Goal: Navigation & Orientation: Find specific page/section

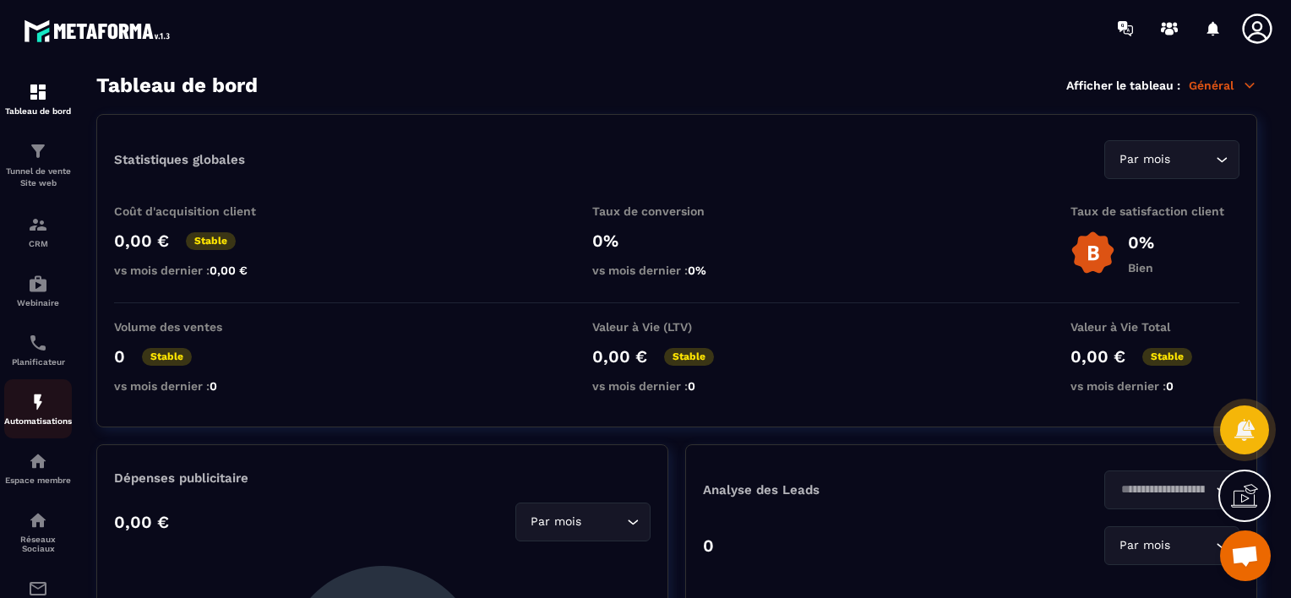
click at [19, 416] on div "Automatisations" at bounding box center [38, 409] width 68 height 34
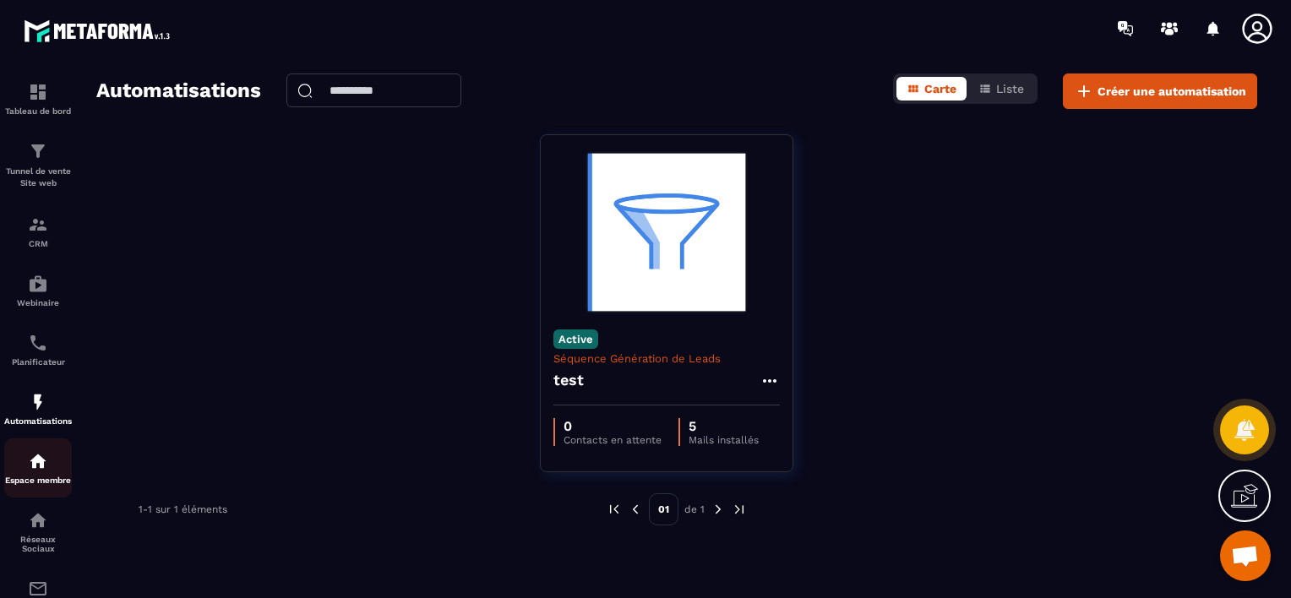
click at [54, 472] on div "Espace membre" at bounding box center [38, 468] width 68 height 34
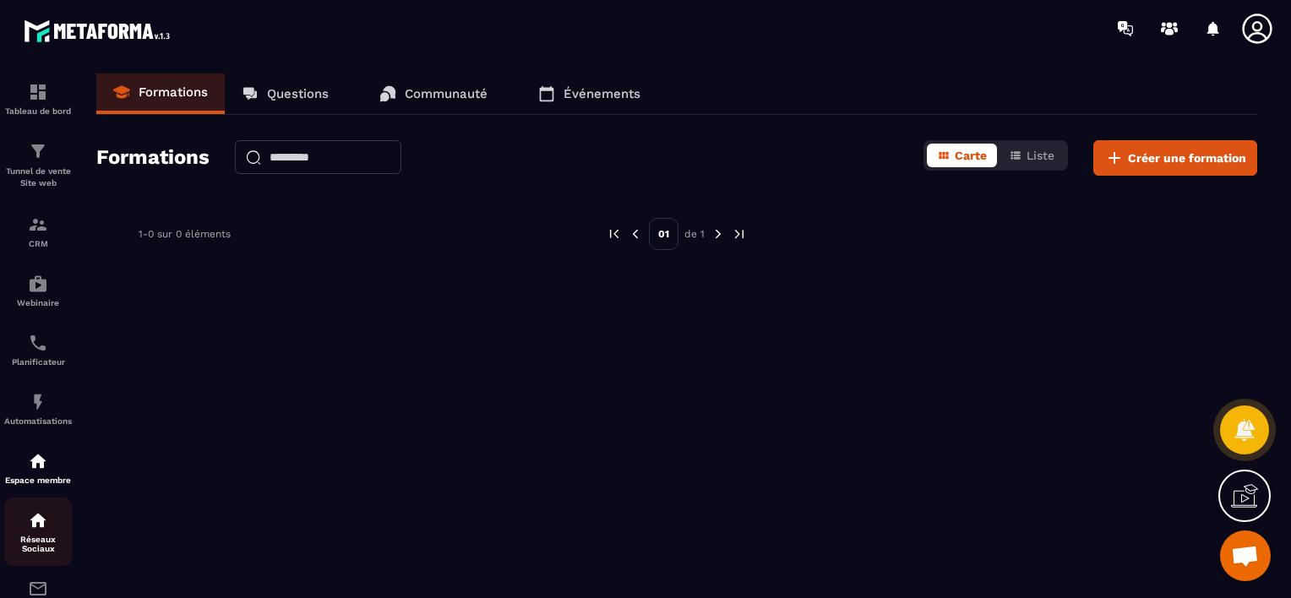
click at [44, 538] on div "Réseaux Sociaux" at bounding box center [38, 531] width 68 height 43
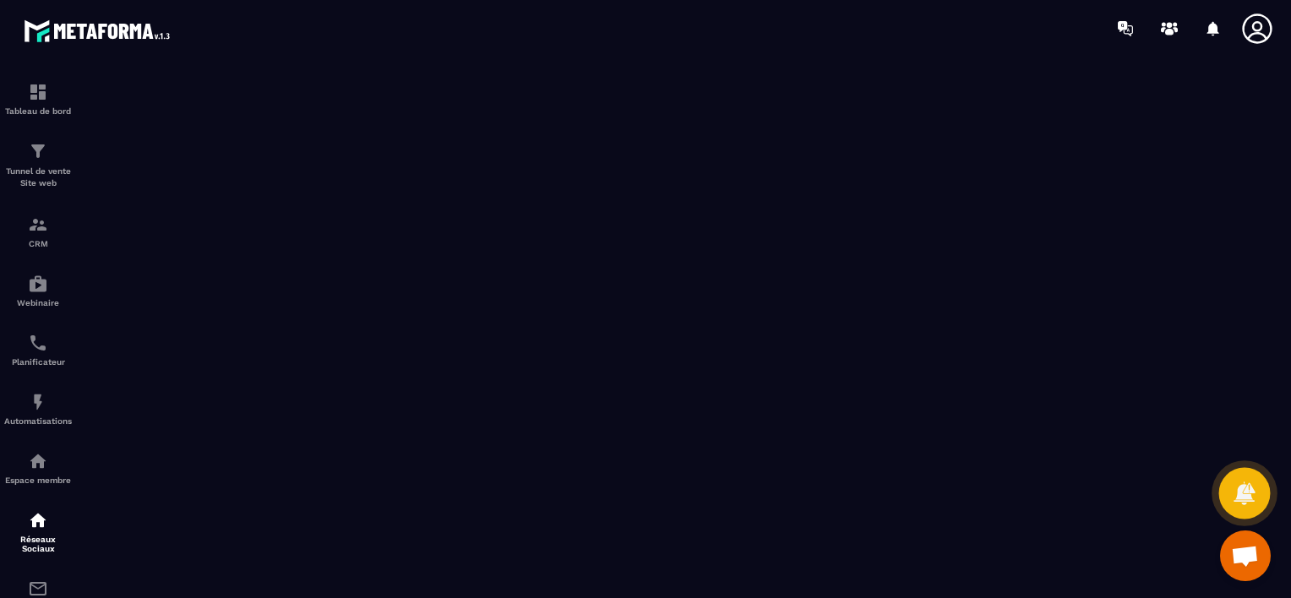
click at [1237, 487] on icon at bounding box center [1244, 493] width 25 height 25
click at [21, 593] on div "E-mailing" at bounding box center [38, 596] width 68 height 34
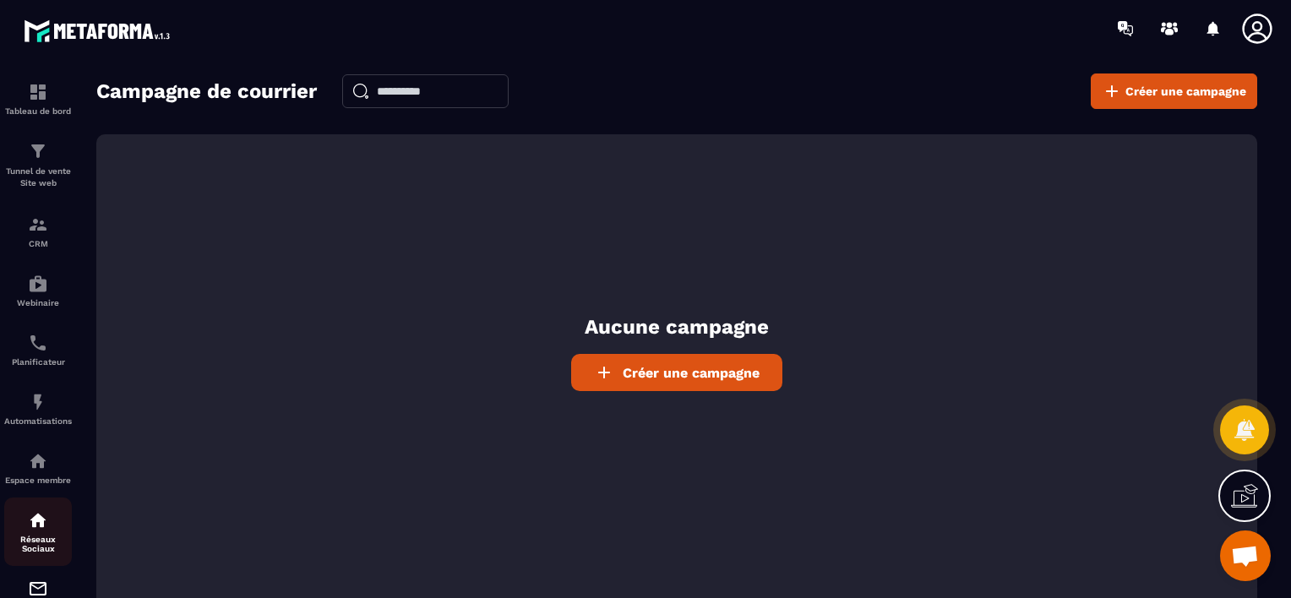
click at [37, 560] on link "Réseaux Sociaux" at bounding box center [38, 532] width 68 height 68
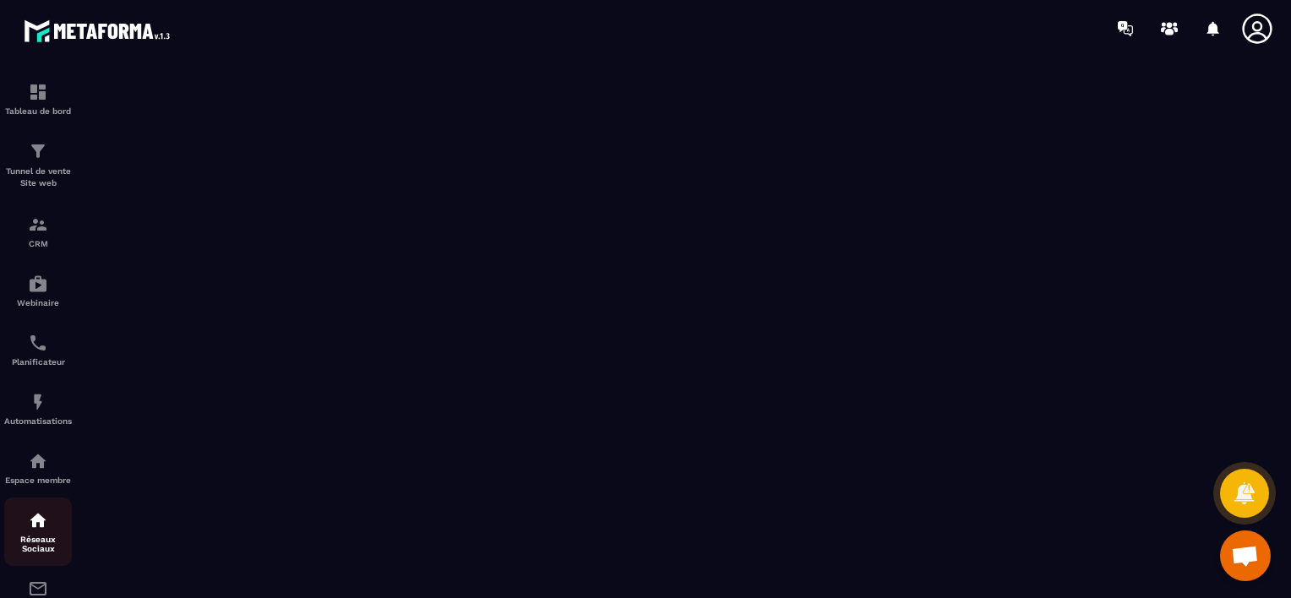
click at [41, 503] on link "Réseaux Sociaux" at bounding box center [38, 532] width 68 height 68
click at [40, 494] on link "Espace membre" at bounding box center [38, 468] width 68 height 59
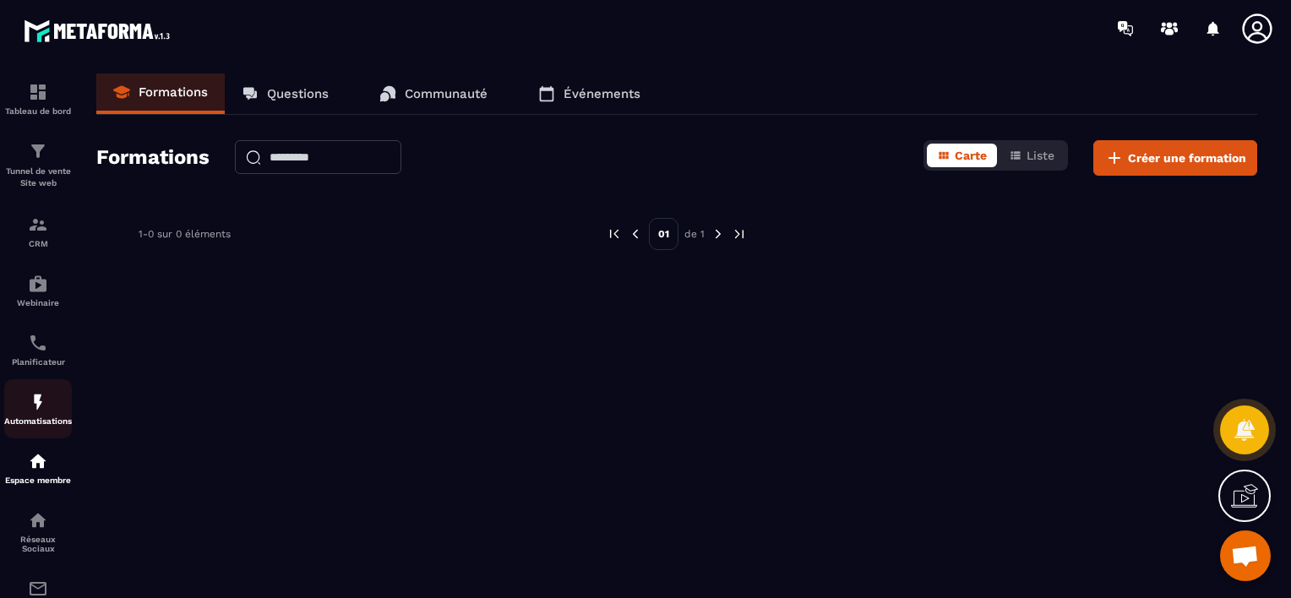
click at [35, 430] on link "Automatisations" at bounding box center [38, 408] width 68 height 59
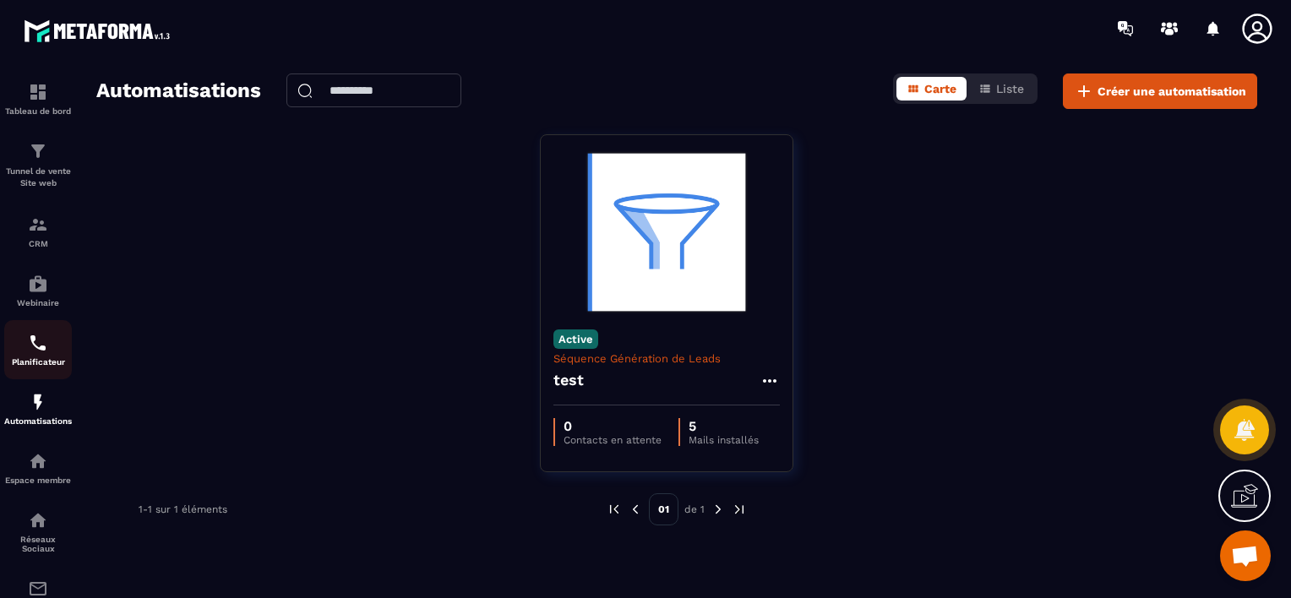
click at [30, 370] on link "Planificateur" at bounding box center [38, 349] width 68 height 59
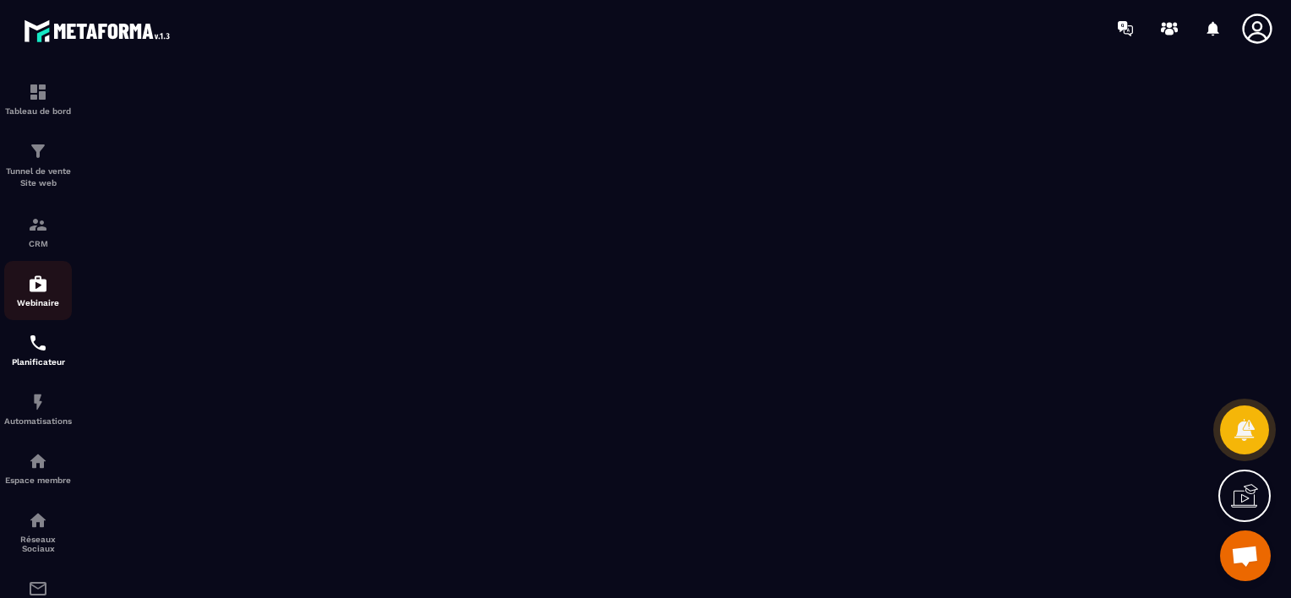
click at [29, 316] on link "Webinaire" at bounding box center [38, 290] width 68 height 59
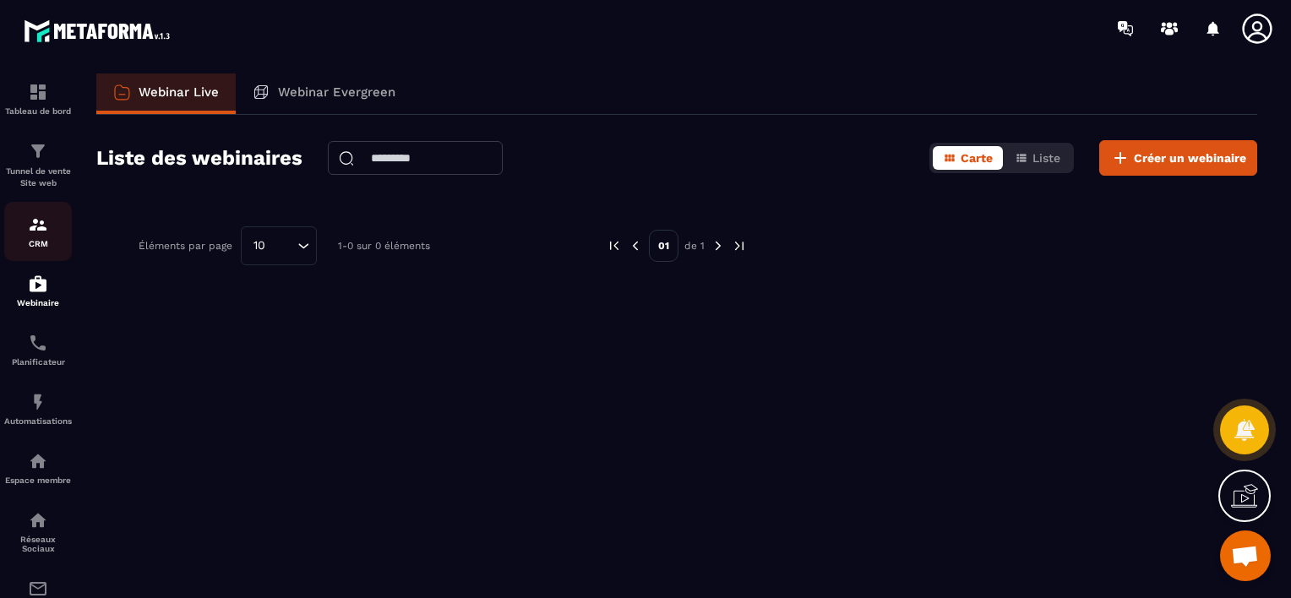
click at [39, 250] on link "CRM" at bounding box center [38, 231] width 68 height 59
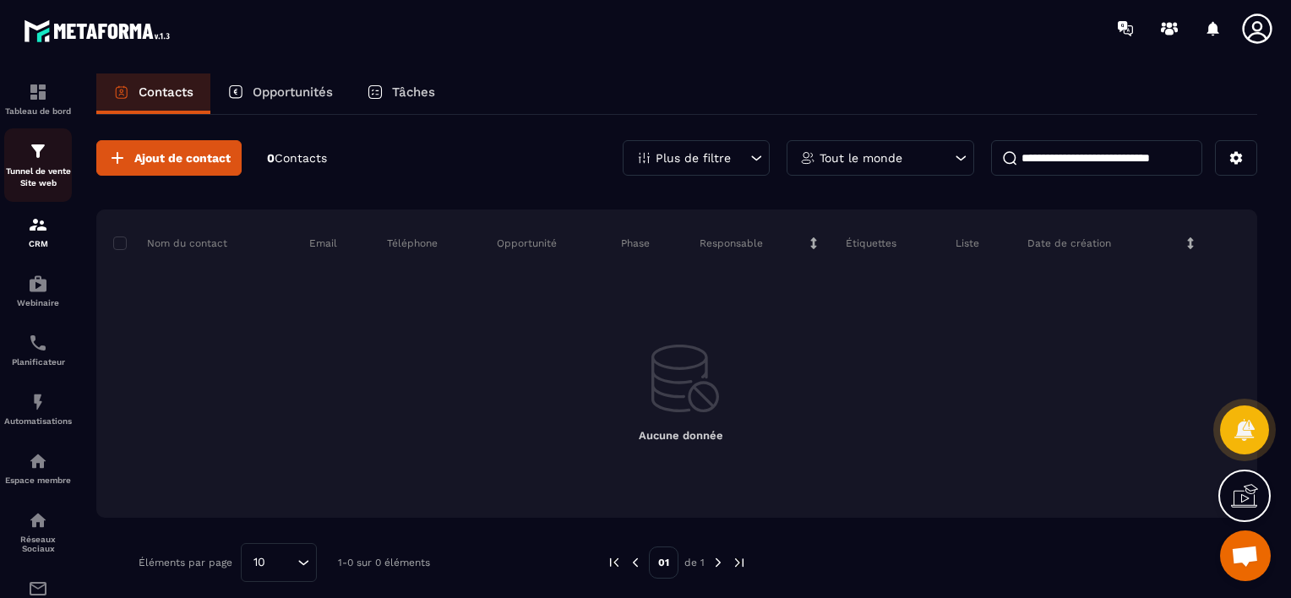
click at [41, 181] on p "Tunnel de vente Site web" at bounding box center [38, 178] width 68 height 24
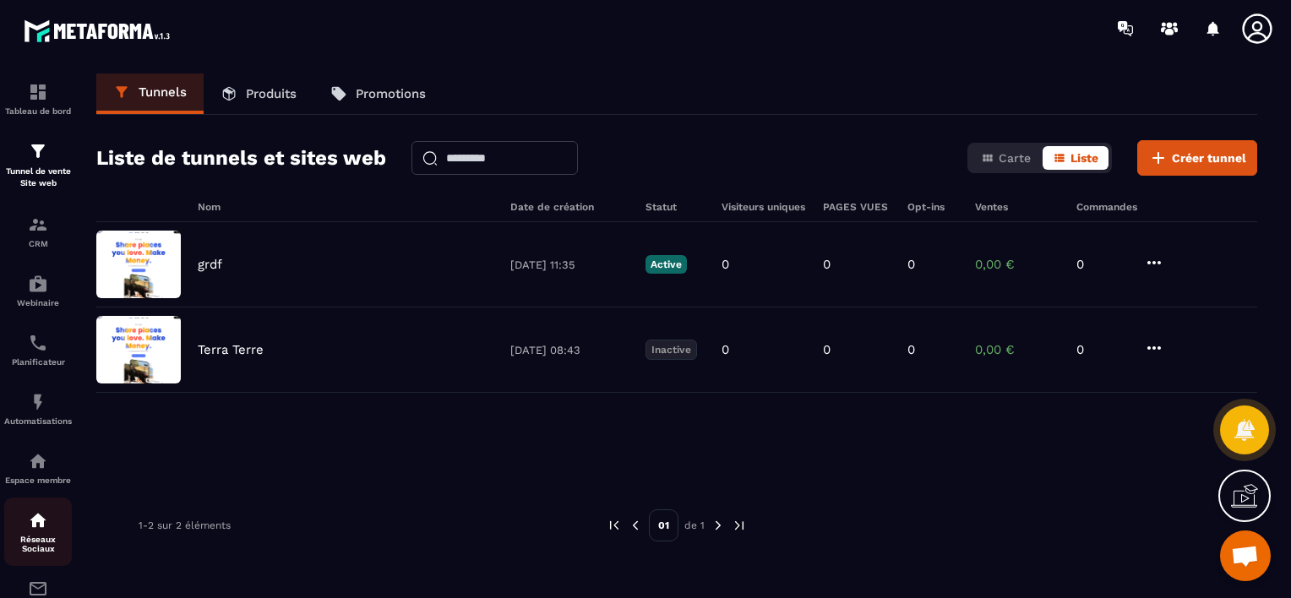
click at [21, 546] on p "Réseaux Sociaux" at bounding box center [38, 544] width 68 height 19
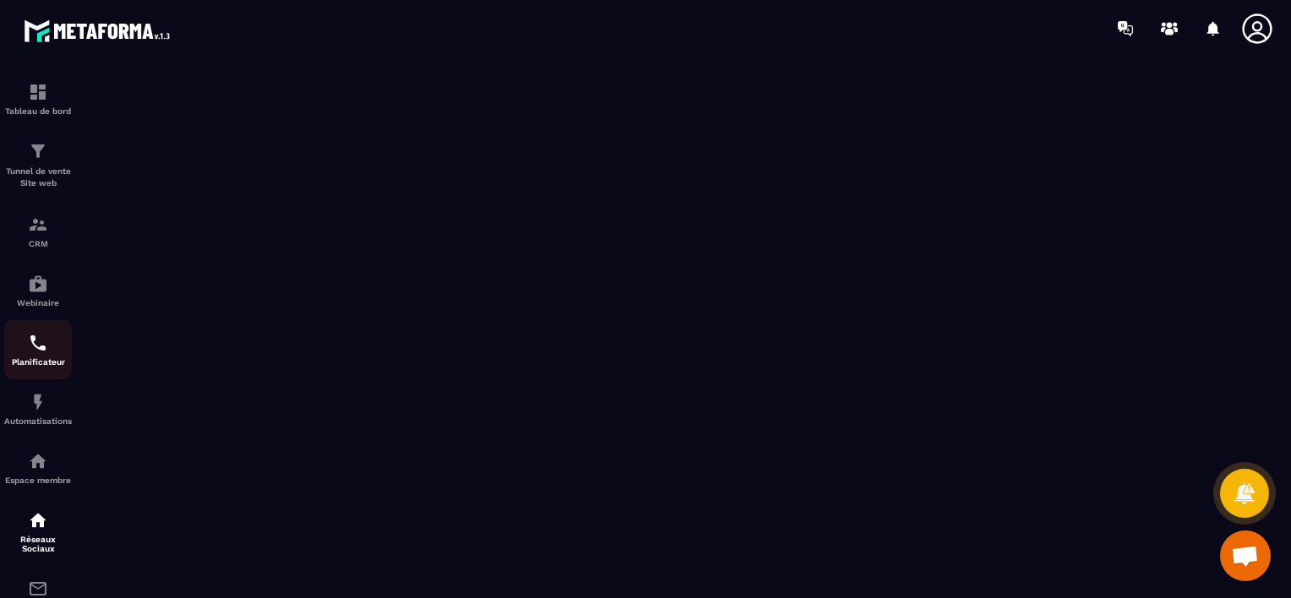
click at [38, 344] on img at bounding box center [38, 343] width 20 height 20
